Goal: Check status: Check status

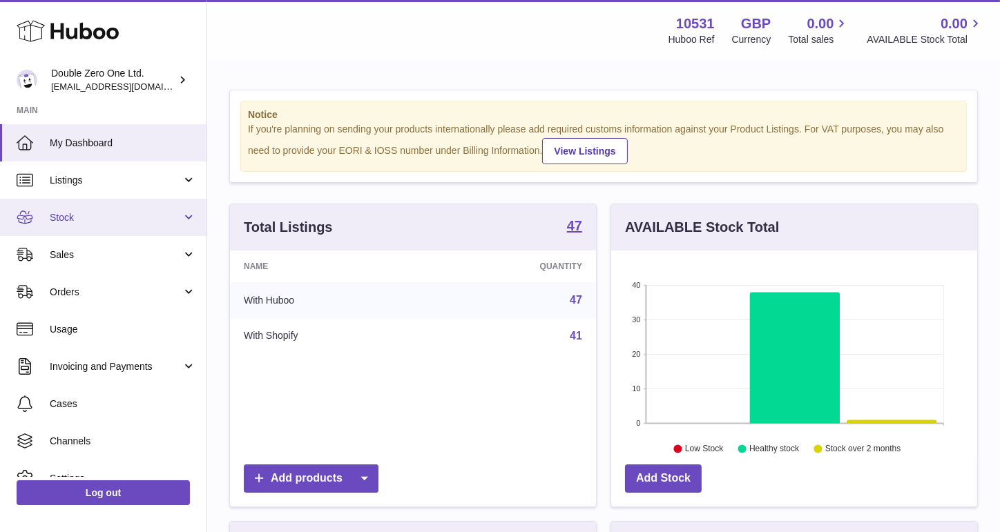
scroll to position [215, 366]
click at [119, 223] on span "Stock" at bounding box center [116, 217] width 132 height 13
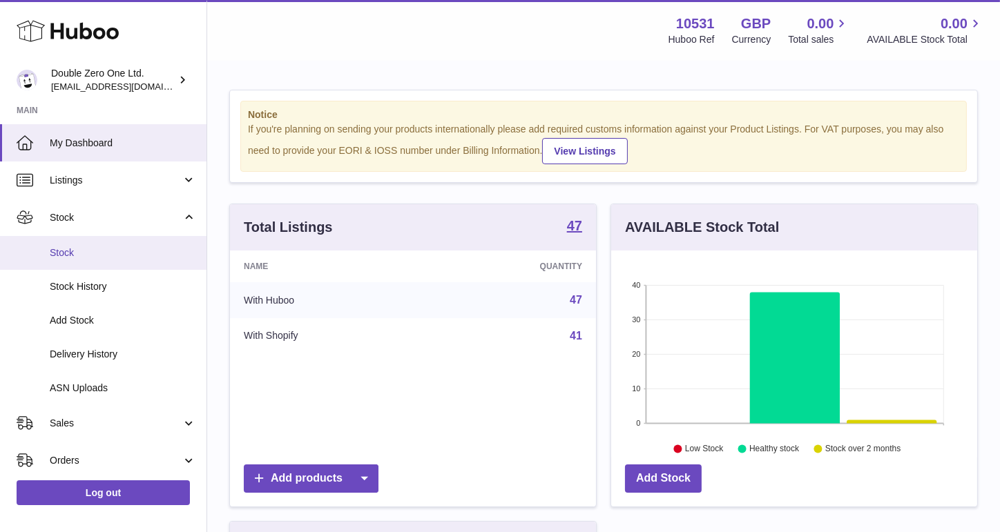
click at [109, 249] on span "Stock" at bounding box center [123, 252] width 146 height 13
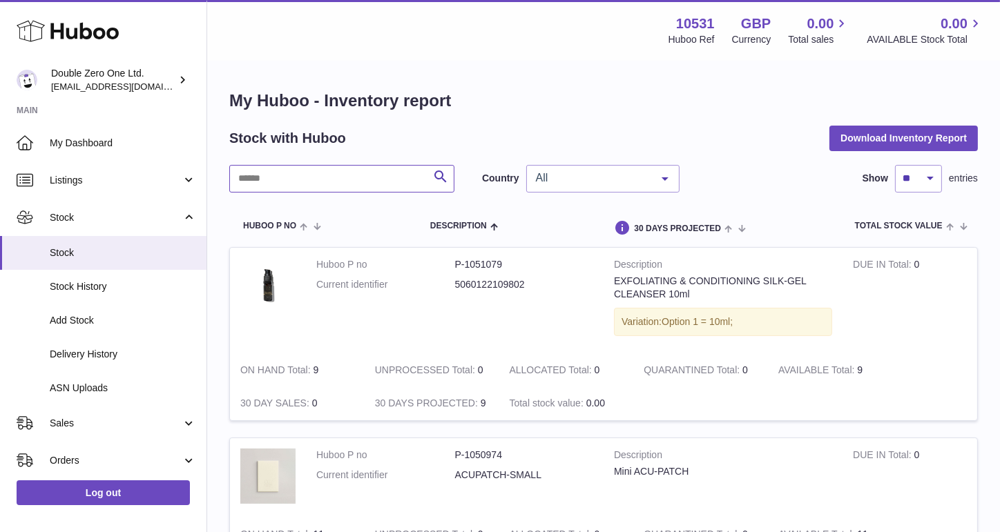
click at [322, 178] on input "text" at bounding box center [341, 179] width 225 height 28
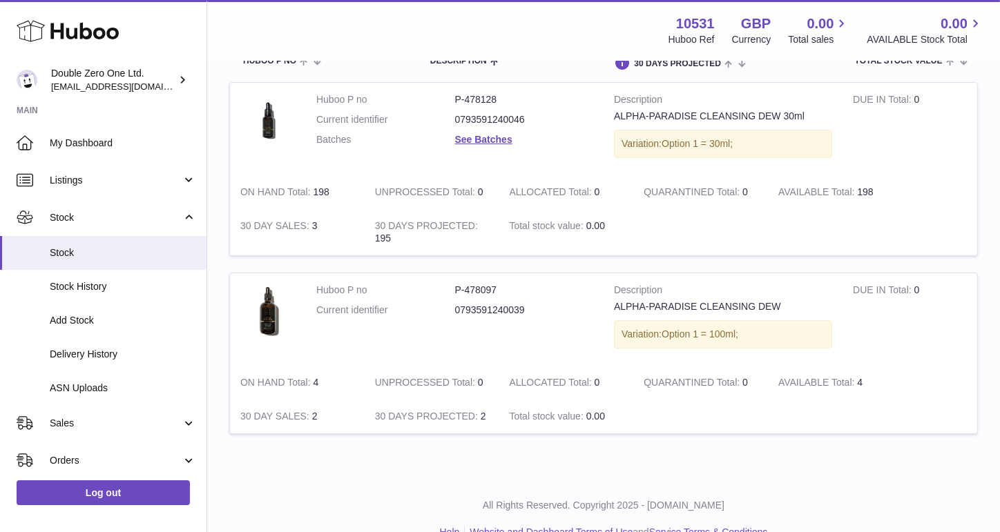
scroll to position [162, 0]
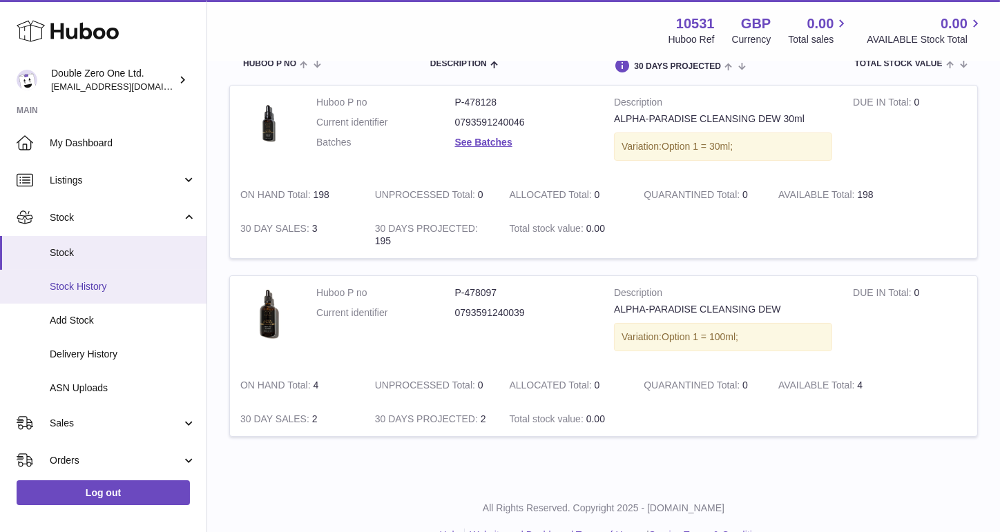
type input "*********"
click at [128, 293] on span "Stock History" at bounding box center [123, 286] width 146 height 13
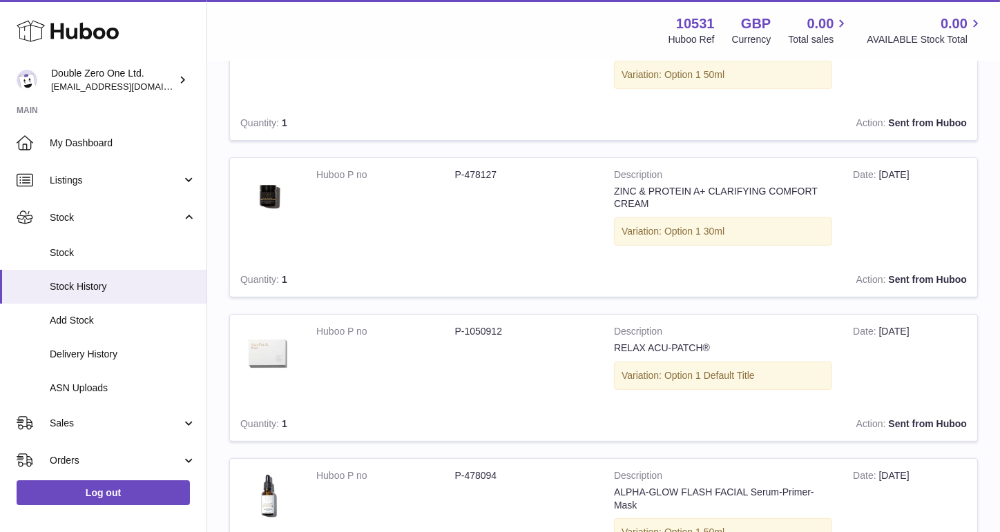
scroll to position [594, 0]
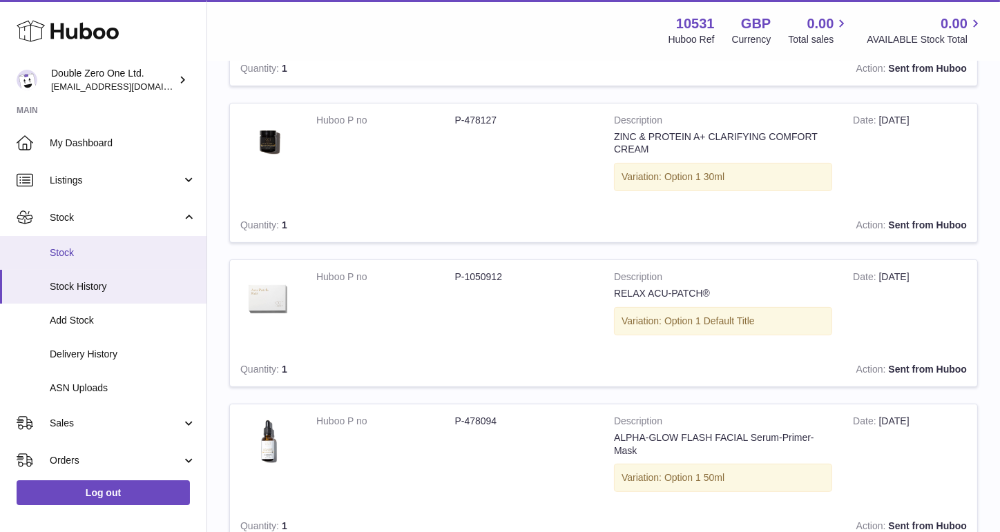
click at [88, 257] on span "Stock" at bounding box center [123, 252] width 146 height 13
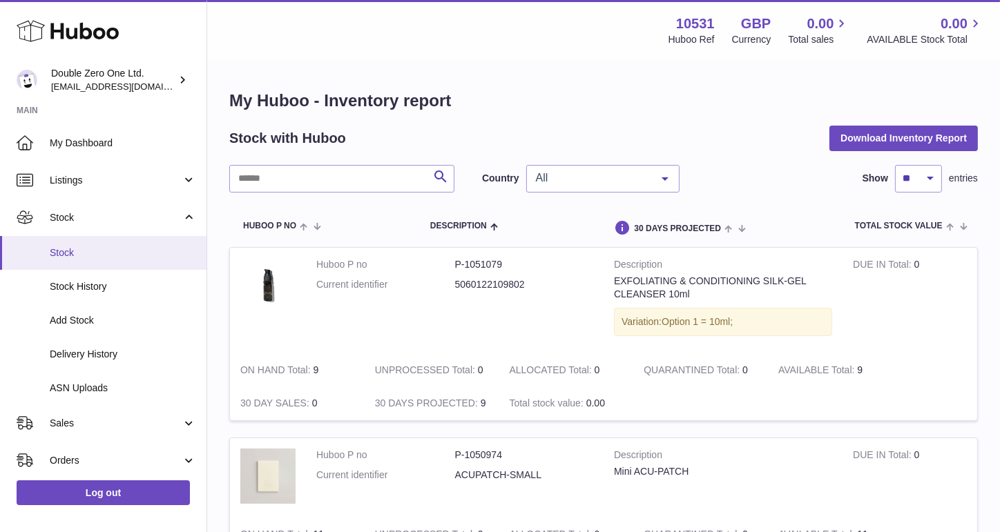
click at [66, 255] on span "Stock" at bounding box center [123, 252] width 146 height 13
click at [306, 174] on input "text" at bounding box center [341, 179] width 225 height 28
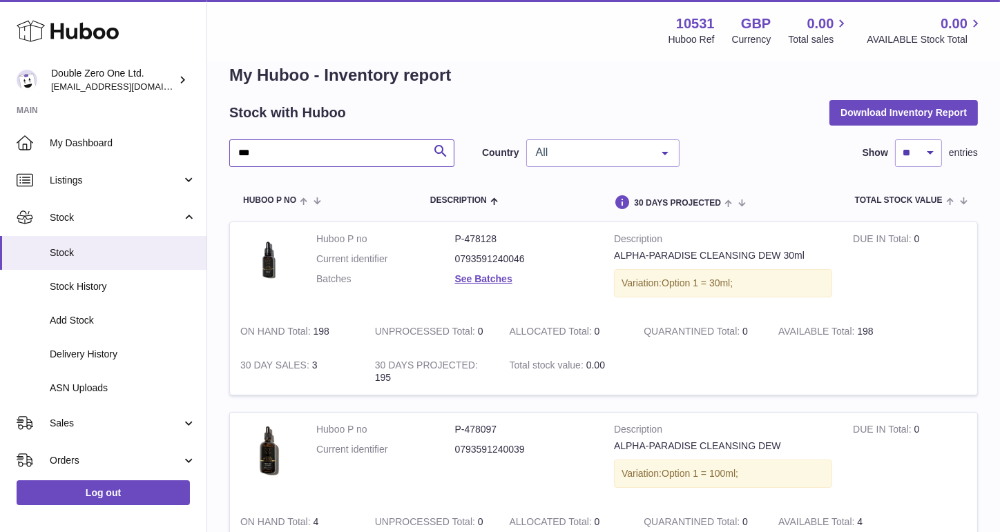
scroll to position [28, 0]
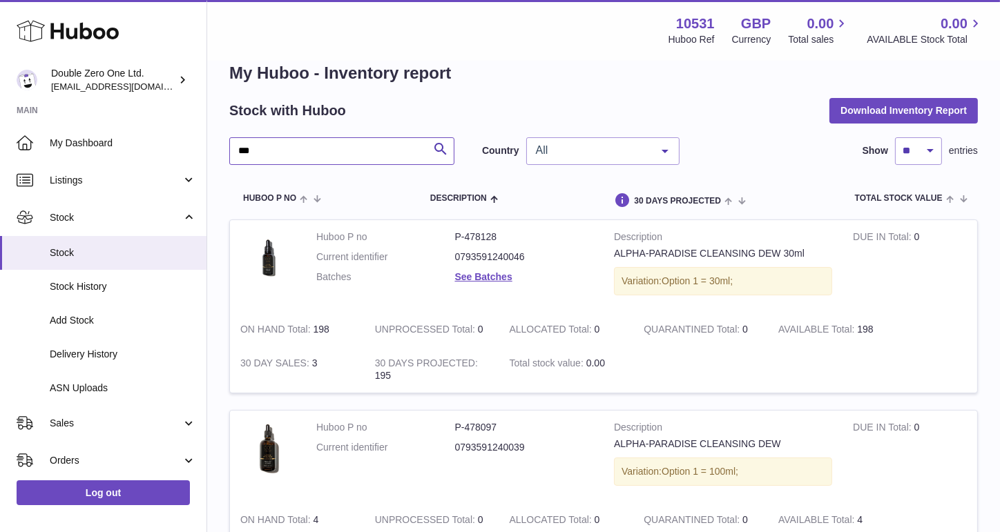
type input "***"
drag, startPoint x: 456, startPoint y: 429, endPoint x: 503, endPoint y: 427, distance: 47.0
click at [503, 427] on dd "P-478097" at bounding box center [524, 427] width 139 height 13
copy dd "P-478097"
